Goal: Obtain resource: Obtain resource

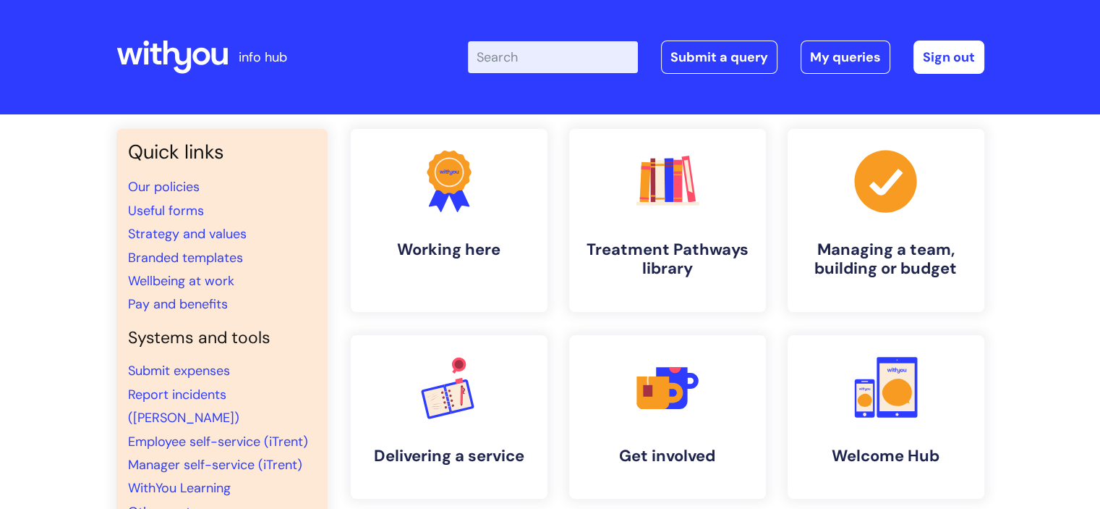
click at [582, 57] on input "Enter your search term here..." at bounding box center [553, 57] width 170 height 32
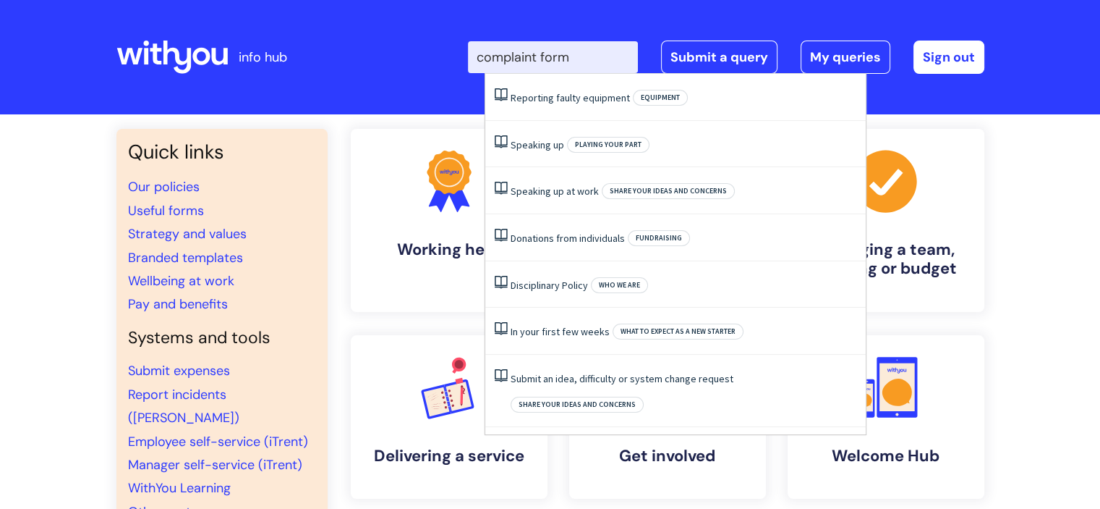
click at [619, 57] on input "complaint form" at bounding box center [553, 57] width 170 height 32
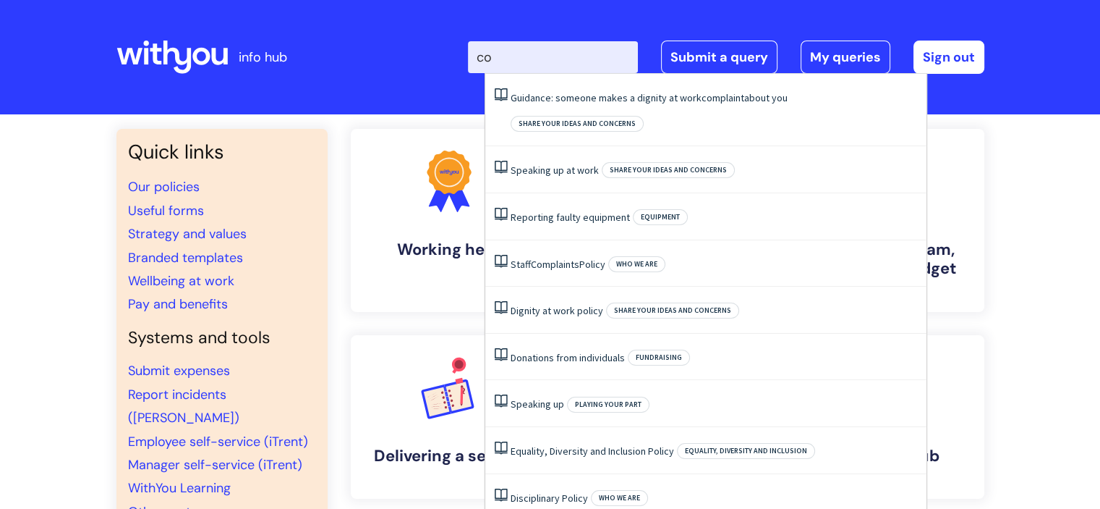
type input "c"
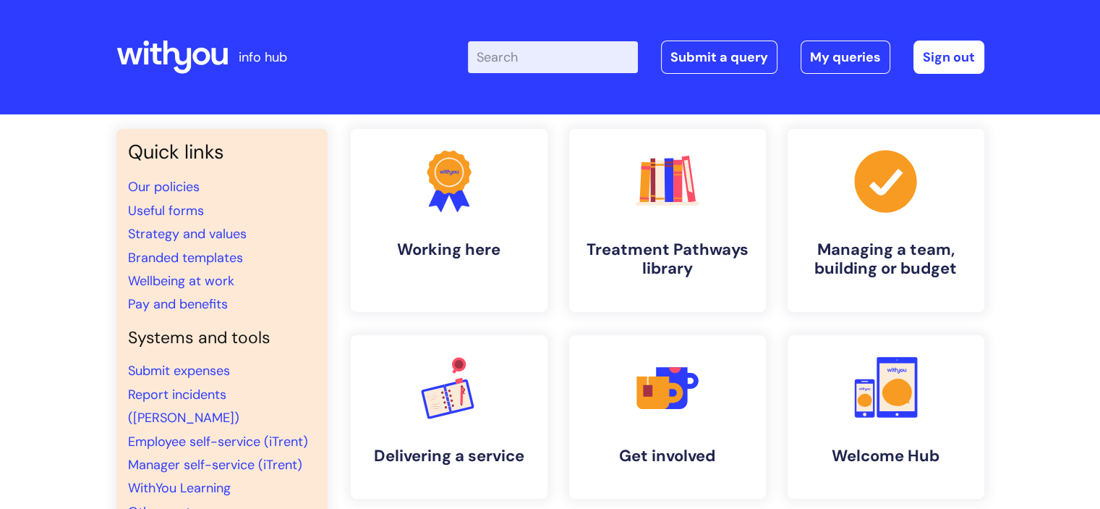
click at [649, 40] on div "Enter your search term here... Search Submit a query My queries Welcome David T…" at bounding box center [658, 56] width 653 height 85
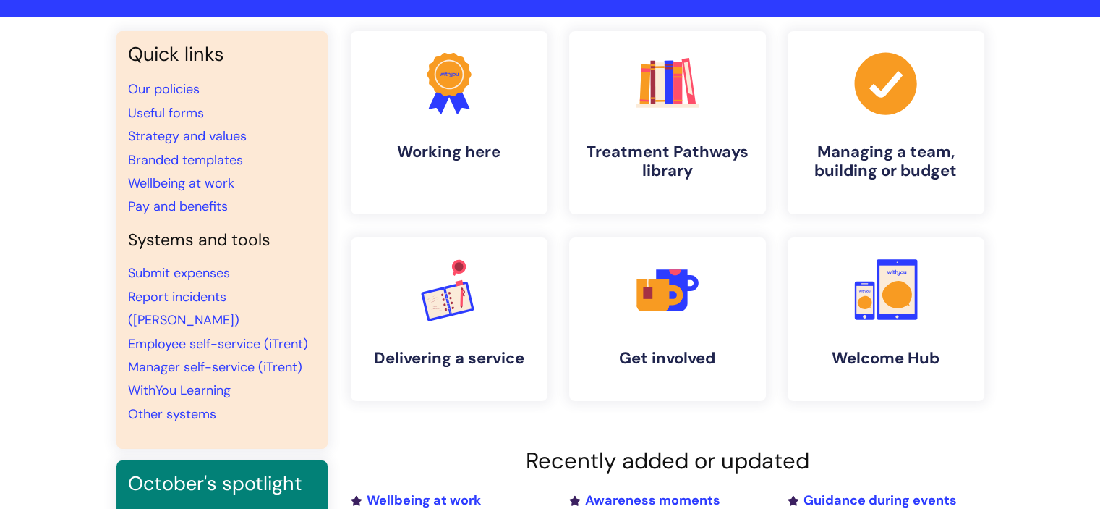
scroll to position [72, 0]
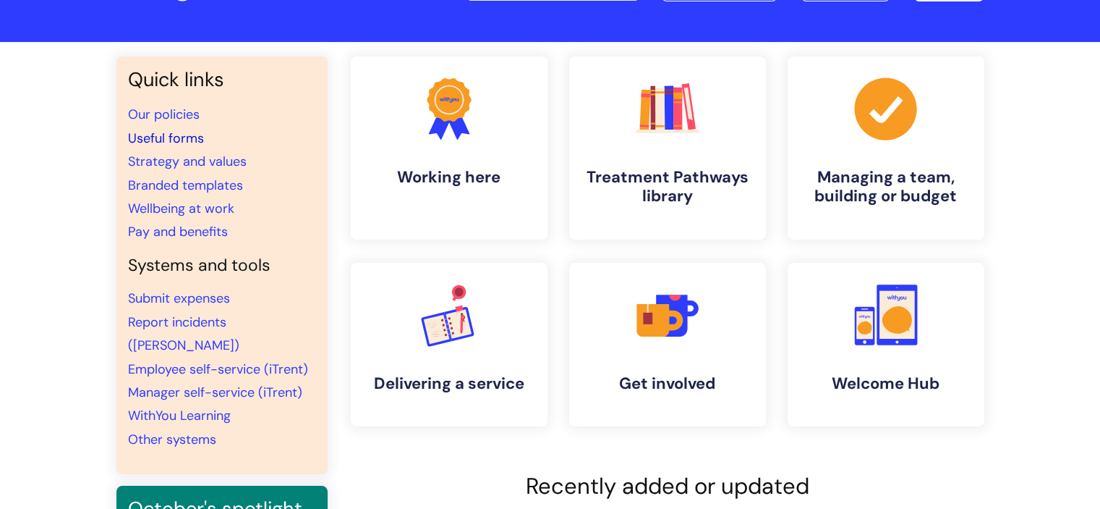
click at [188, 138] on link "Useful forms" at bounding box center [166, 137] width 76 height 17
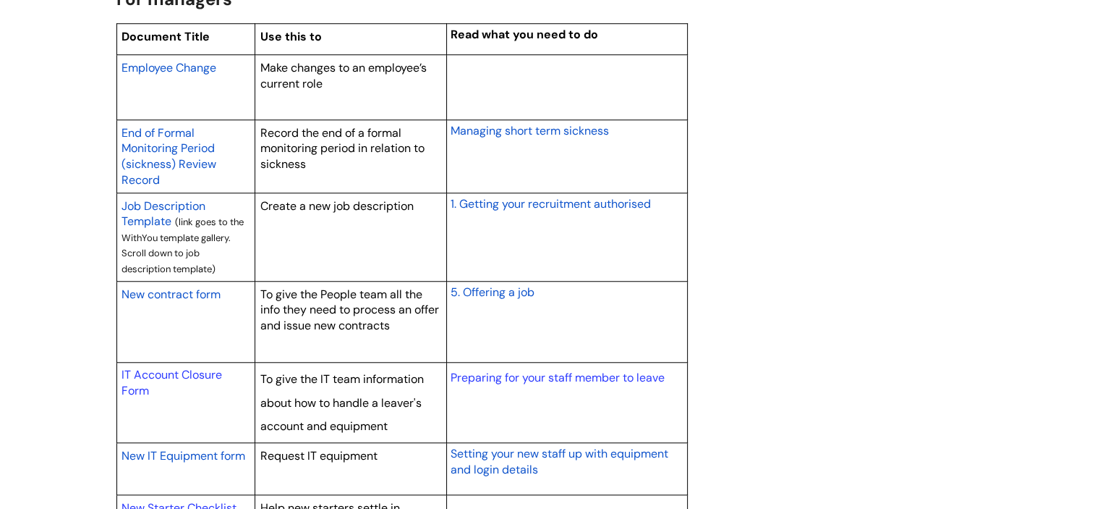
scroll to position [1230, 0]
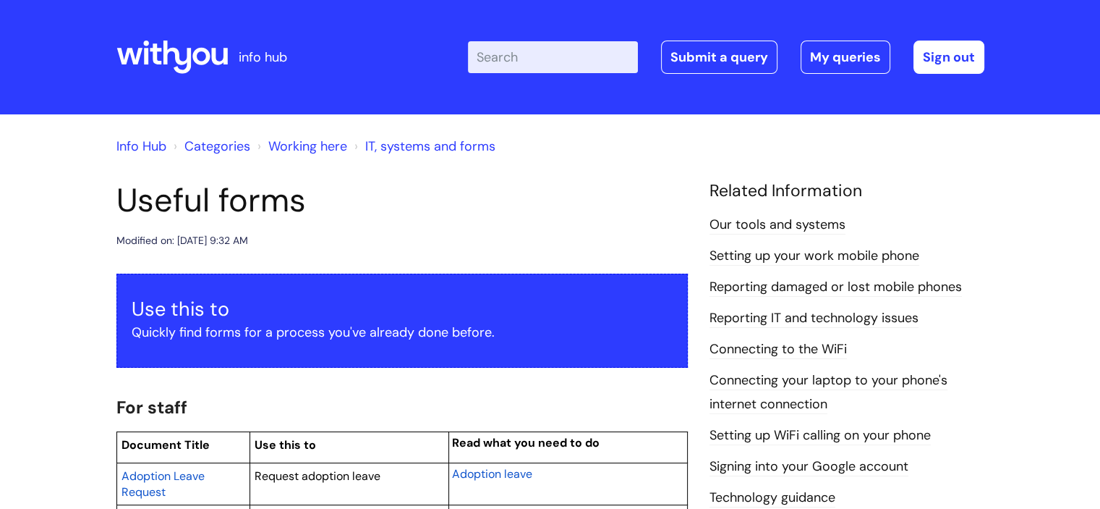
click at [174, 62] on icon at bounding box center [171, 57] width 111 height 35
